Goal: Task Accomplishment & Management: Manage account settings

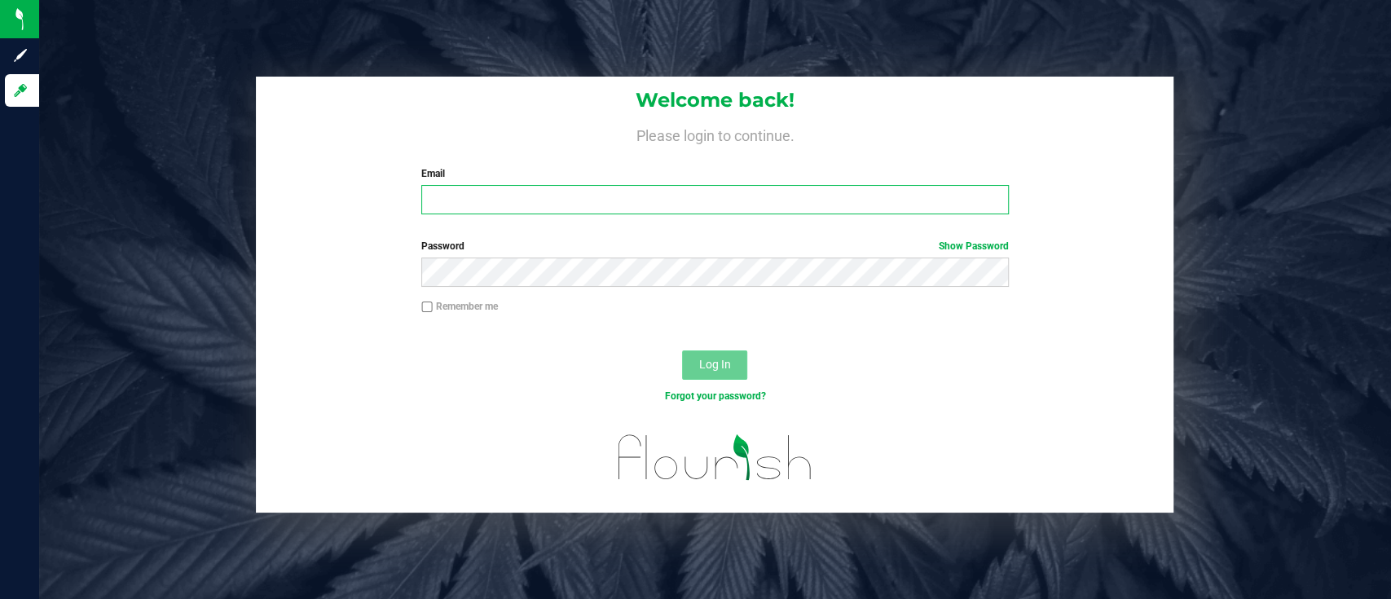
type input "[PERSON_NAME][EMAIL_ADDRESS][DOMAIN_NAME]"
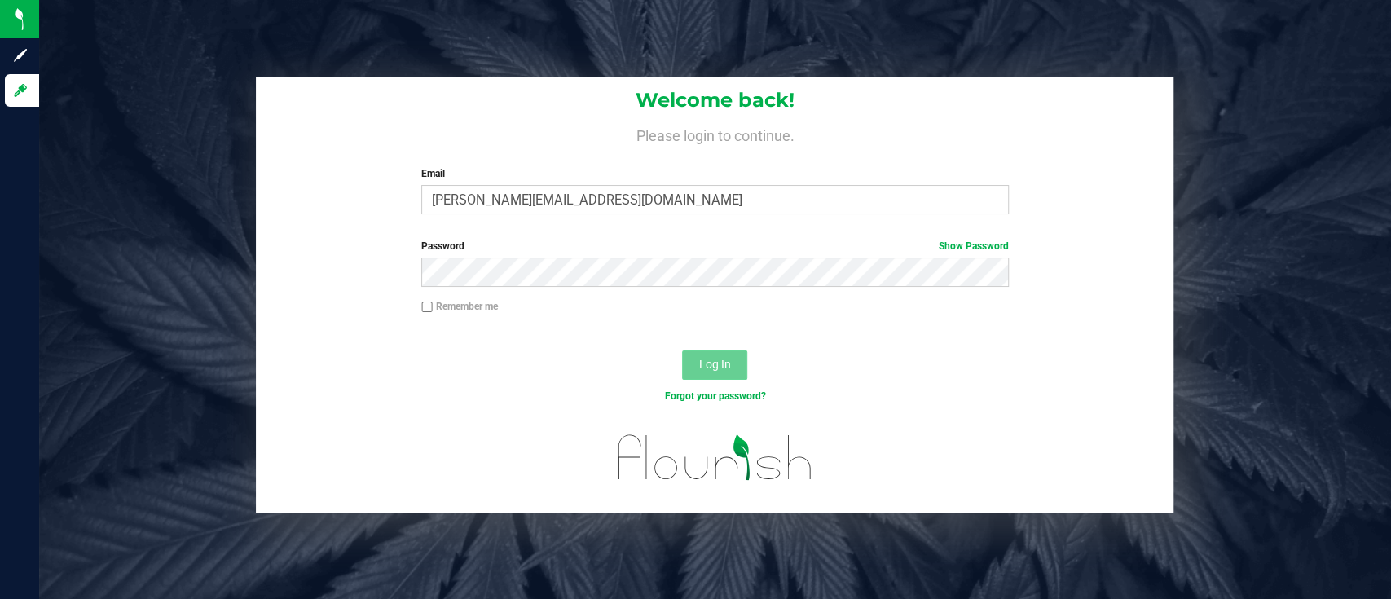
click at [710, 371] on span "Log In" at bounding box center [715, 364] width 32 height 13
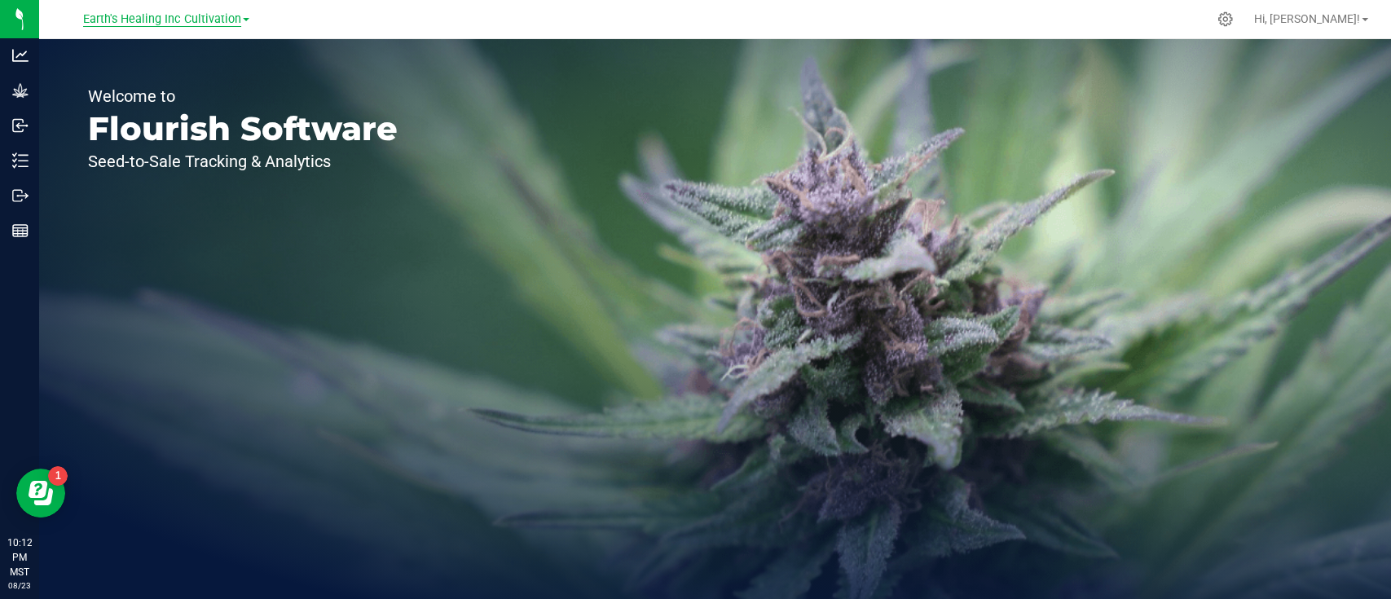
click at [130, 16] on span "Earth's Healing Inc Cultivation" at bounding box center [162, 19] width 158 height 15
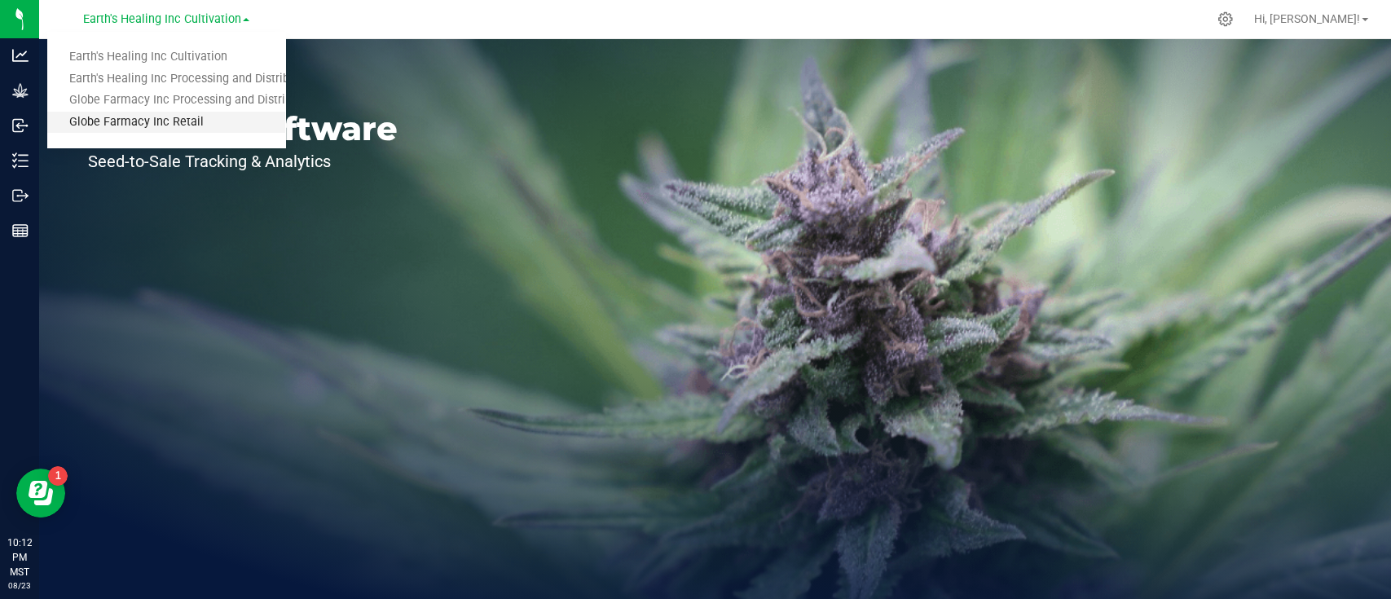
click at [163, 125] on link "Globe Farmacy Inc Retail" at bounding box center [166, 123] width 238 height 22
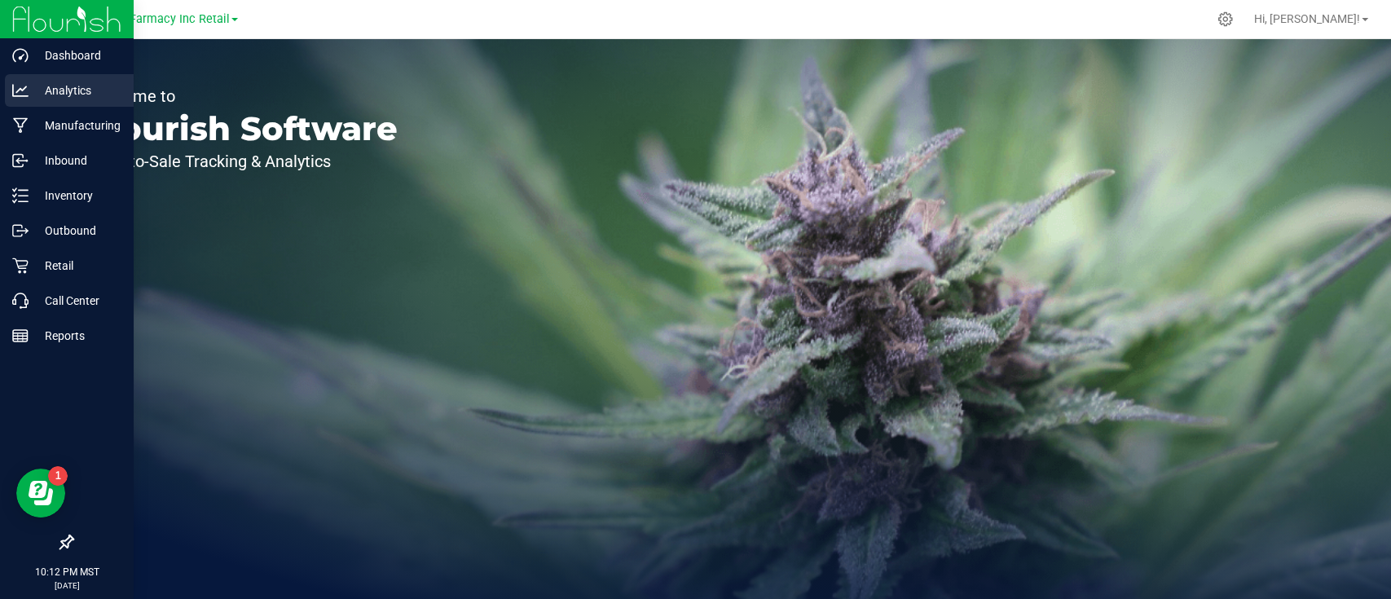
click at [25, 90] on icon at bounding box center [20, 90] width 16 height 16
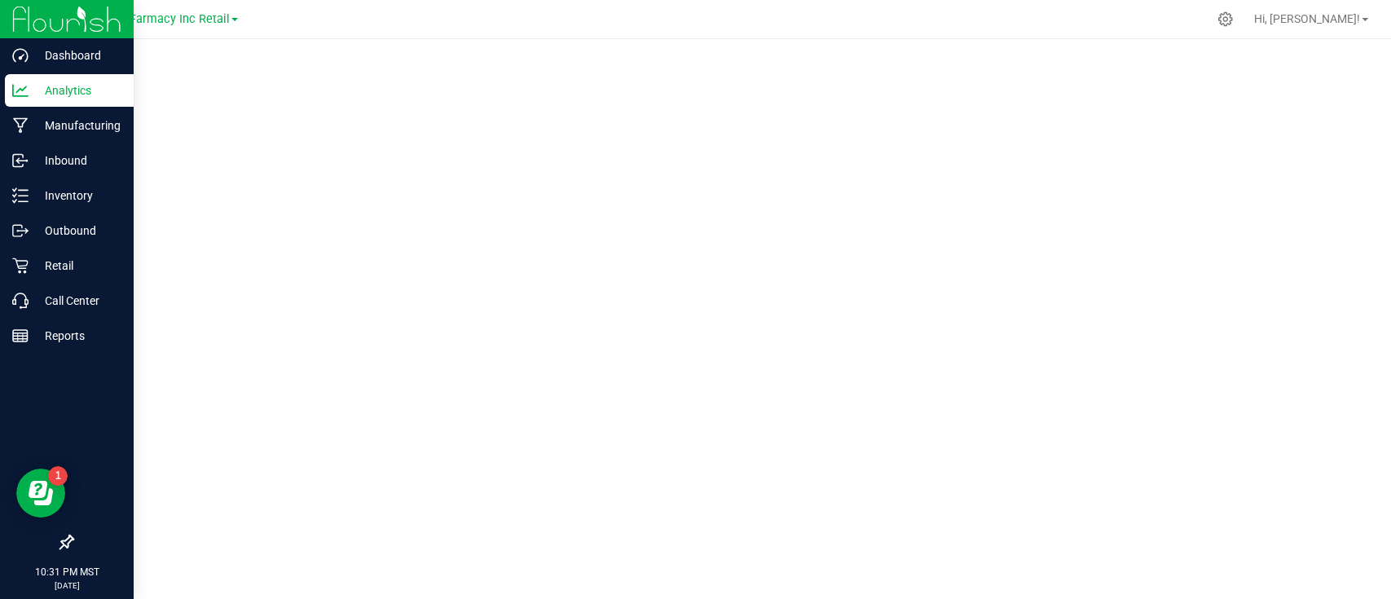
click at [23, 94] on icon at bounding box center [20, 90] width 16 height 16
click at [59, 82] on p "Analytics" at bounding box center [78, 91] width 98 height 20
click at [17, 85] on icon at bounding box center [20, 90] width 16 height 16
click at [11, 99] on div "Analytics" at bounding box center [69, 90] width 129 height 33
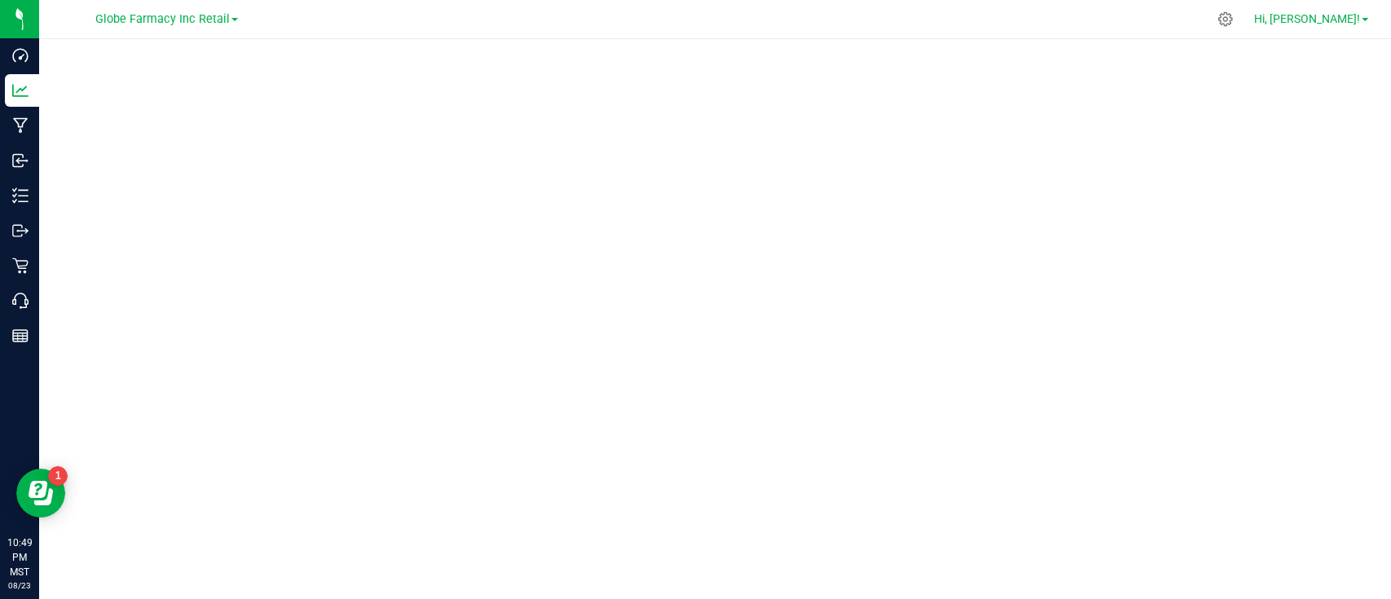
click at [1368, 16] on link "Hi, [PERSON_NAME]!" at bounding box center [1310, 19] width 127 height 17
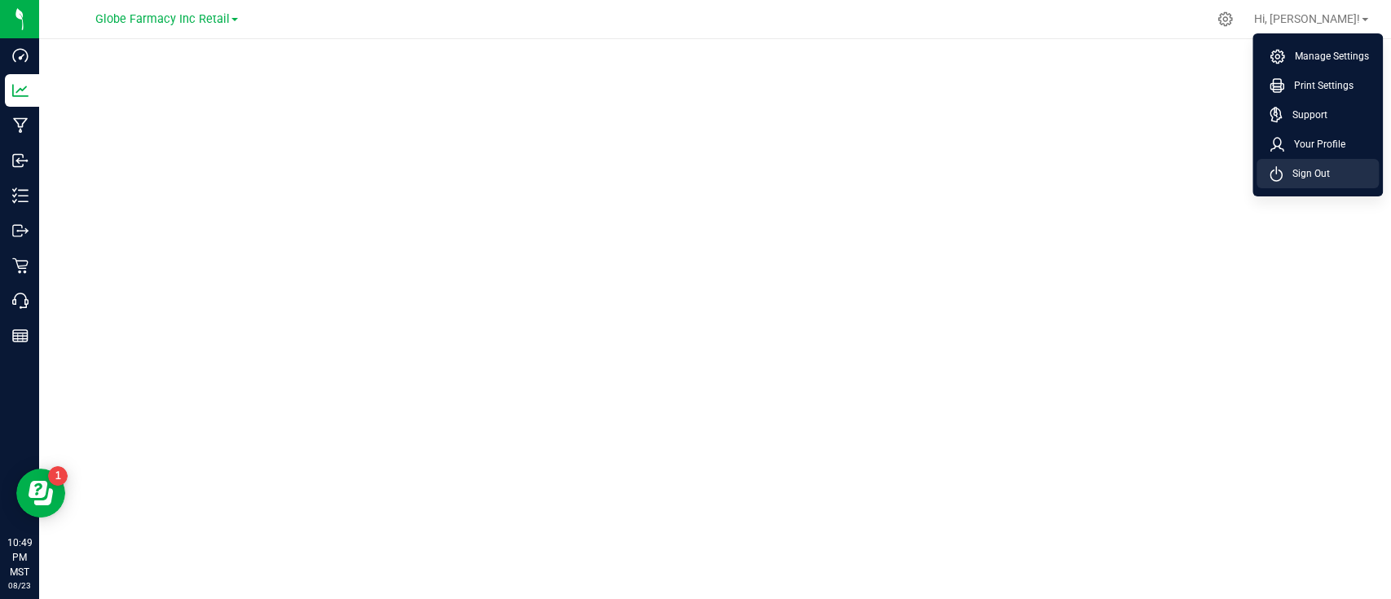
click at [1312, 172] on span "Sign Out" at bounding box center [1305, 173] width 47 height 16
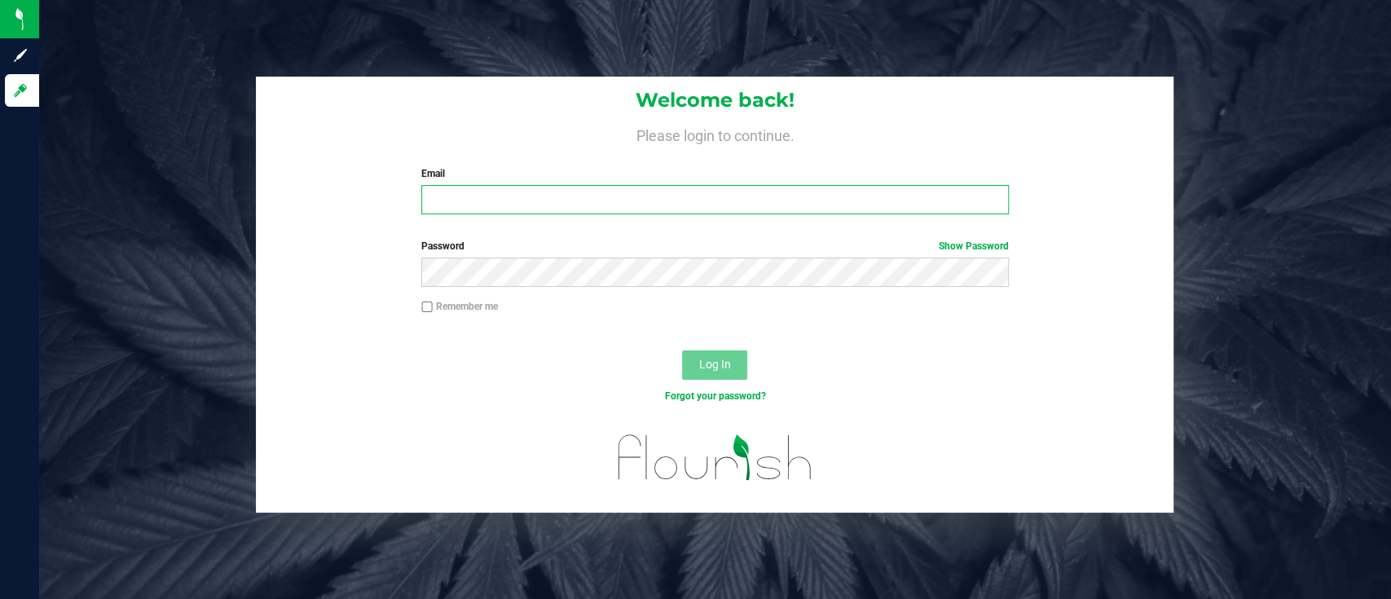
type input "[PERSON_NAME][EMAIL_ADDRESS][DOMAIN_NAME]"
